Goal: Information Seeking & Learning: Understand process/instructions

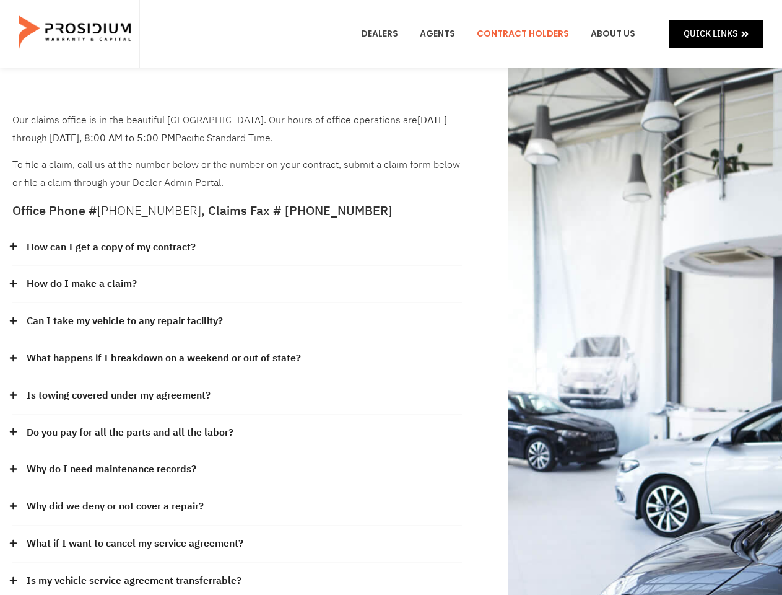
click at [391, 297] on div "How do I make a claim?" at bounding box center [237, 284] width 450 height 37
click at [237, 248] on div "How can I get a copy of my contract?" at bounding box center [237, 247] width 450 height 37
click at [110, 247] on link "How can I get a copy of my contract?" at bounding box center [111, 248] width 169 height 18
click at [237, 284] on div "How do I make a claim?" at bounding box center [237, 284] width 450 height 37
click at [81, 284] on link "How do I make a claim?" at bounding box center [82, 284] width 110 height 18
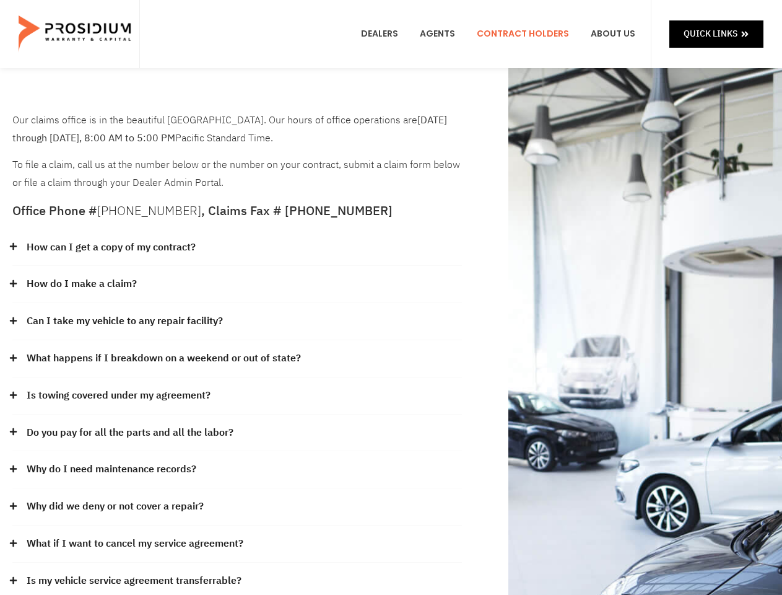
click at [237, 322] on div "Can I take my vehicle to any repair facility?" at bounding box center [237, 321] width 450 height 37
click at [125, 321] on link "Can I take my vehicle to any repair facility?" at bounding box center [125, 321] width 196 height 18
click at [237, 359] on link "What happens if I breakdown on a weekend or out of state?" at bounding box center [164, 358] width 274 height 18
click at [162, 358] on link "What happens if I breakdown on a weekend or out of state?" at bounding box center [164, 358] width 274 height 18
click at [237, 396] on div "Is towing covered under my agreement?" at bounding box center [237, 395] width 450 height 37
